Goal: Task Accomplishment & Management: Use online tool/utility

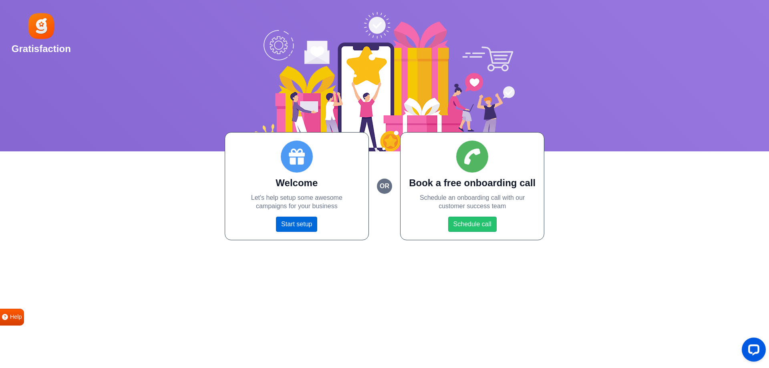
click at [287, 222] on link "Start setup" at bounding box center [296, 224] width 41 height 15
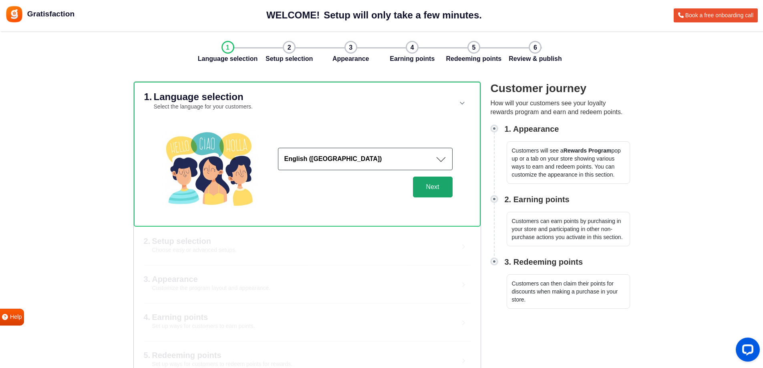
click at [432, 186] on button "Next" at bounding box center [433, 187] width 40 height 21
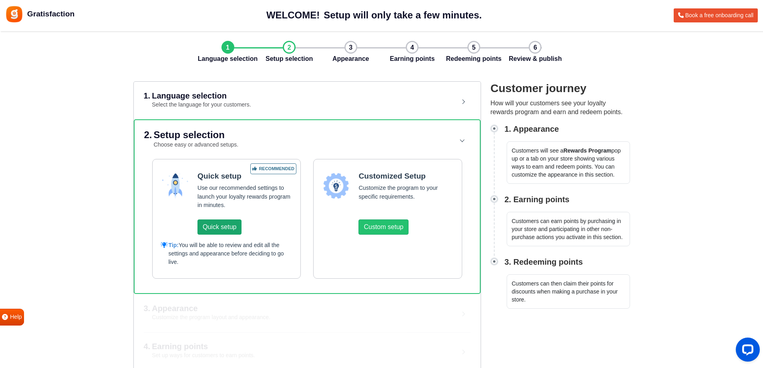
click at [216, 227] on button "Quick setup" at bounding box center [220, 227] width 44 height 15
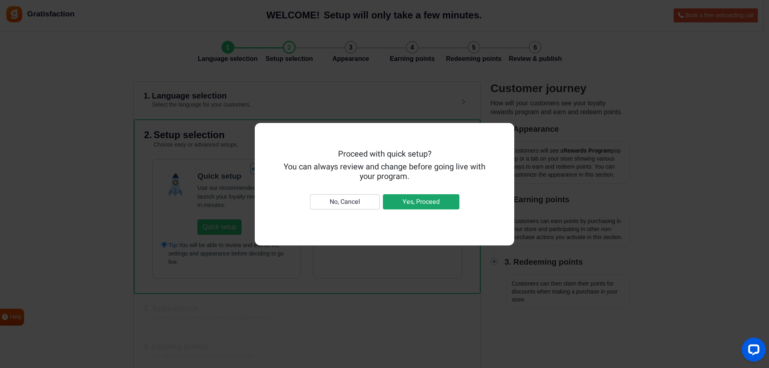
click at [407, 203] on button "Yes, Proceed" at bounding box center [421, 201] width 77 height 15
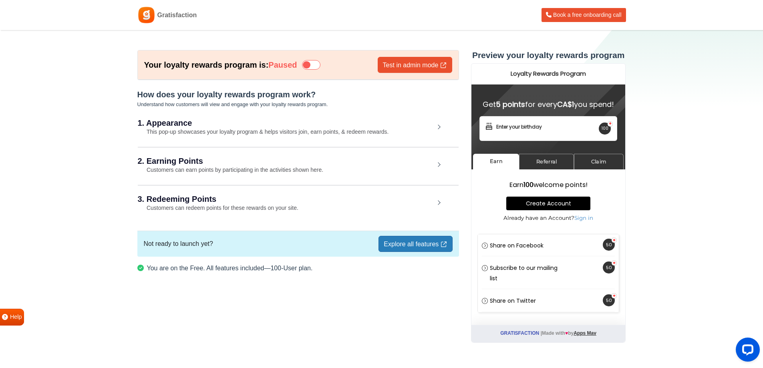
click at [176, 197] on h2 "3. Redeeming Points" at bounding box center [286, 199] width 297 height 8
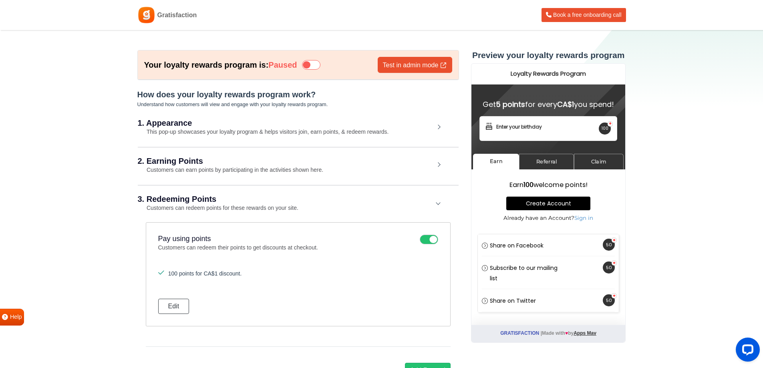
click at [176, 198] on h2 "3. Redeeming Points" at bounding box center [286, 199] width 297 height 8
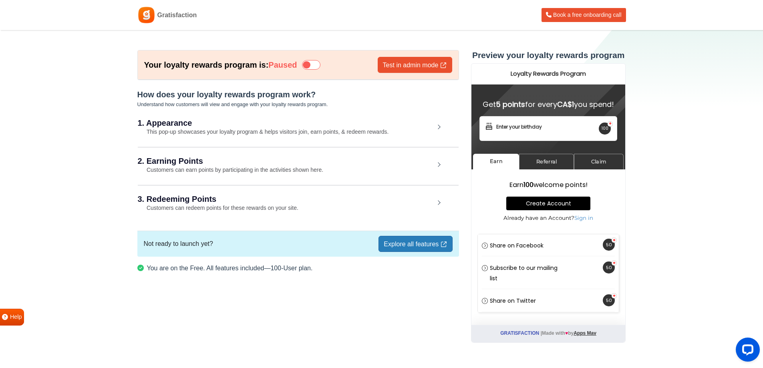
click at [178, 164] on h2 "2. Earning Points" at bounding box center [286, 161] width 297 height 8
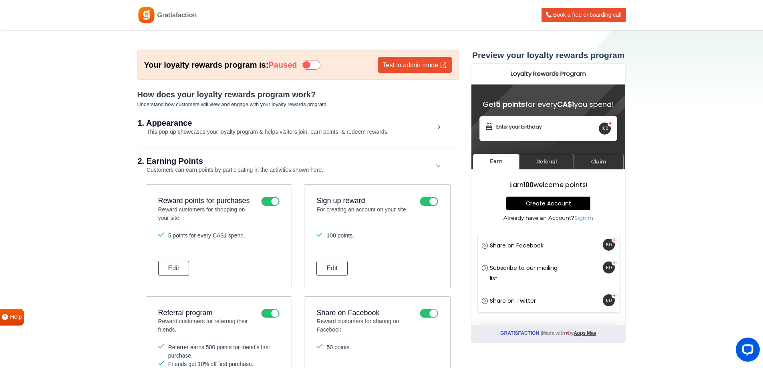
click at [171, 158] on h2 "2. Earning Points" at bounding box center [286, 161] width 297 height 8
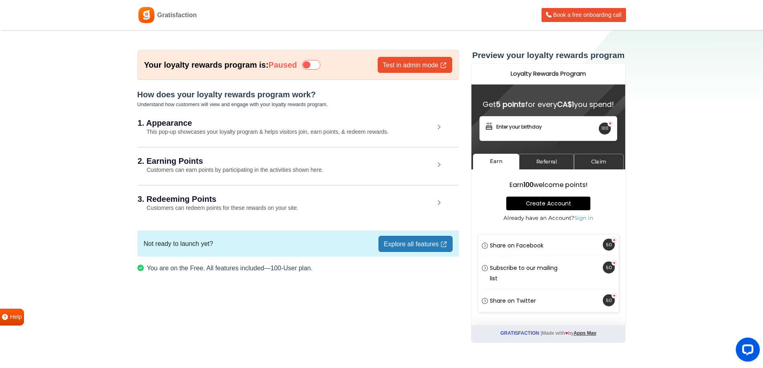
click at [176, 131] on small "This pop-up showcases your loyalty program & helps visitors join, earn points, …" at bounding box center [263, 132] width 251 height 6
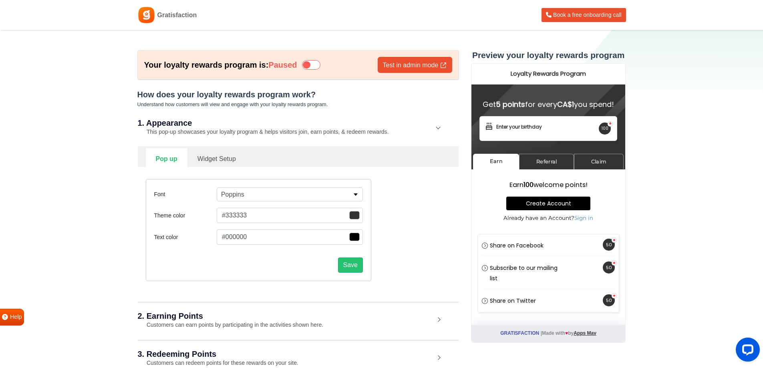
click at [216, 160] on link "Widget Setup" at bounding box center [217, 158] width 59 height 20
select select "right"
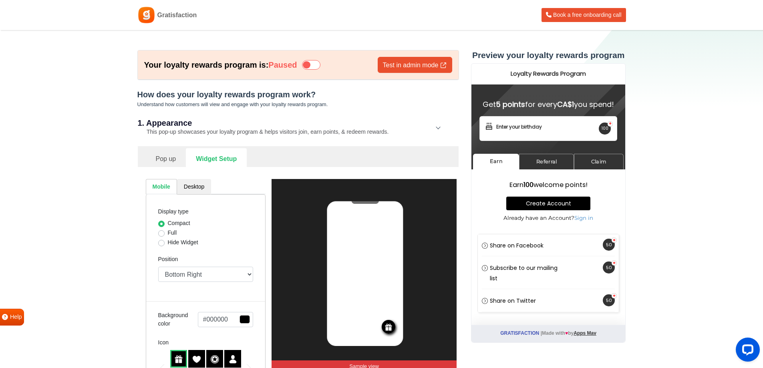
click at [192, 128] on div "1. Appearance This pop-up showcases your loyalty program & helps visitors join,…" at bounding box center [298, 127] width 321 height 37
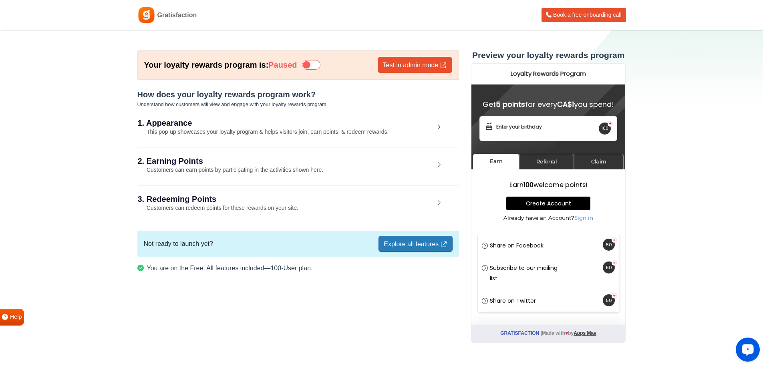
click at [749, 353] on div "Open LiveChat chat widget" at bounding box center [748, 350] width 14 height 14
